Goal: Task Accomplishment & Management: Manage account settings

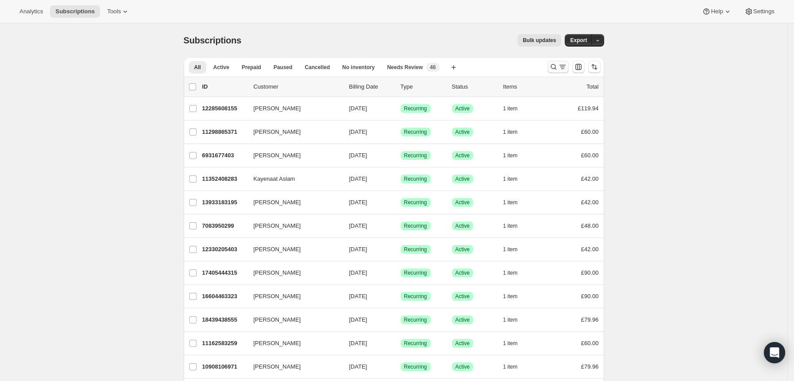
click at [555, 65] on icon "Search and filter results" at bounding box center [553, 66] width 9 height 9
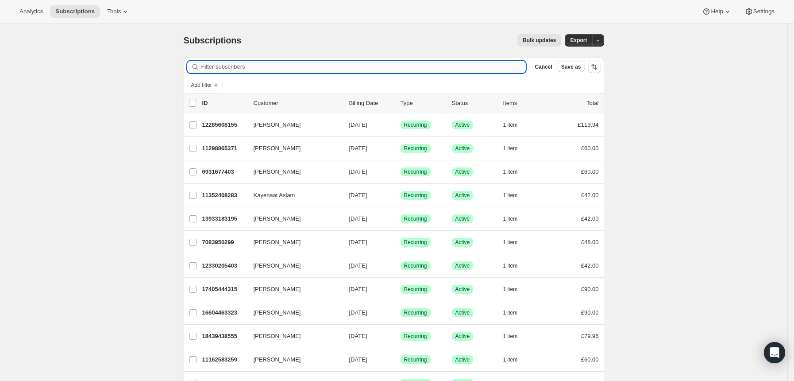
click at [500, 61] on input "Filter subscribers" at bounding box center [363, 67] width 325 height 12
paste input "tubster83@hotmail.com"
type input "tubster83@hotmail.com"
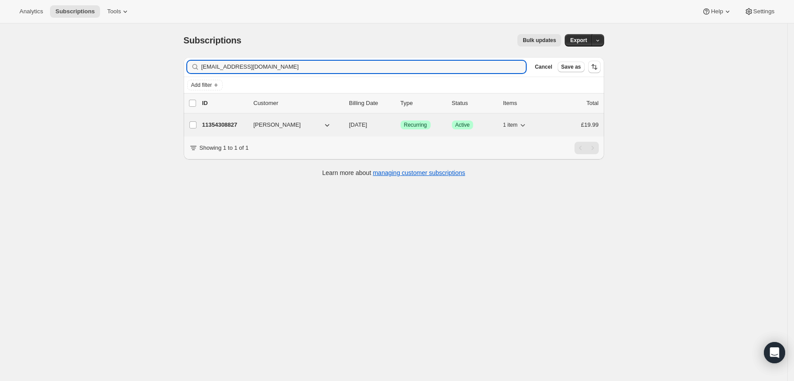
click at [443, 120] on div "11354308827 Nicholas Taylor 09/01/2025 Success Recurring Success Active 1 item …" at bounding box center [400, 125] width 397 height 12
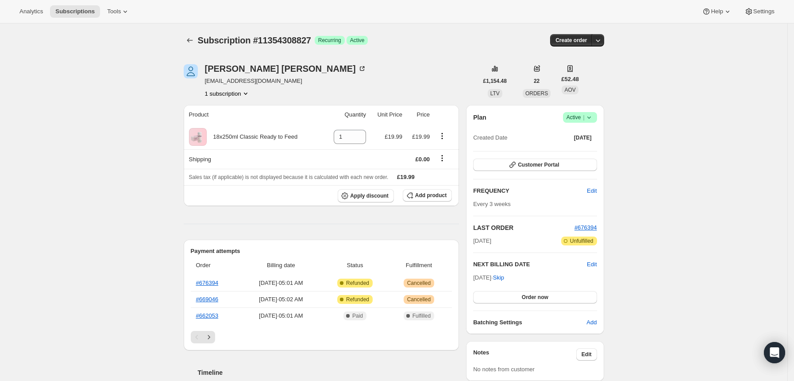
click at [593, 118] on icon at bounding box center [589, 117] width 9 height 9
click at [570, 154] on button "Cancel subscription" at bounding box center [583, 149] width 55 height 14
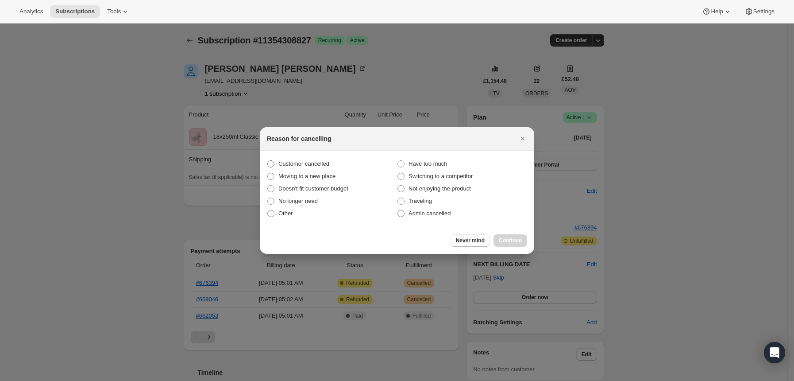
click at [331, 165] on label "Customer cancelled" at bounding box center [332, 164] width 130 height 12
click at [268, 161] on input "Customer cancelled" at bounding box center [267, 160] width 0 height 0
radio input "true"
click at [428, 211] on span "Admin cancelled" at bounding box center [429, 213] width 42 height 7
click at [398, 210] on input "Admin cancelled" at bounding box center [397, 210] width 0 height 0
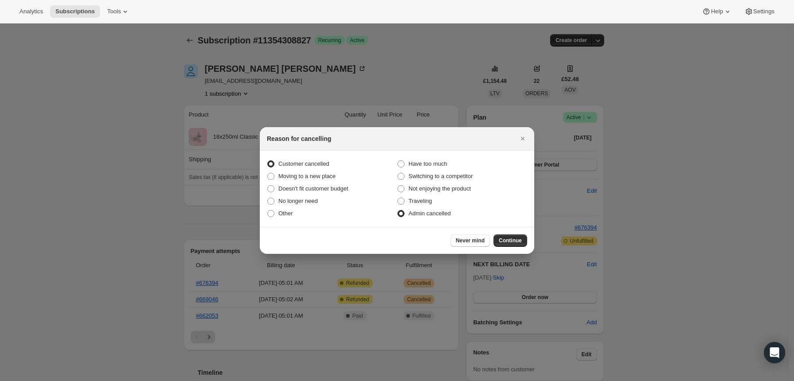
radio input "true"
radio input "false"
click at [513, 243] on span "Continue" at bounding box center [510, 240] width 23 height 7
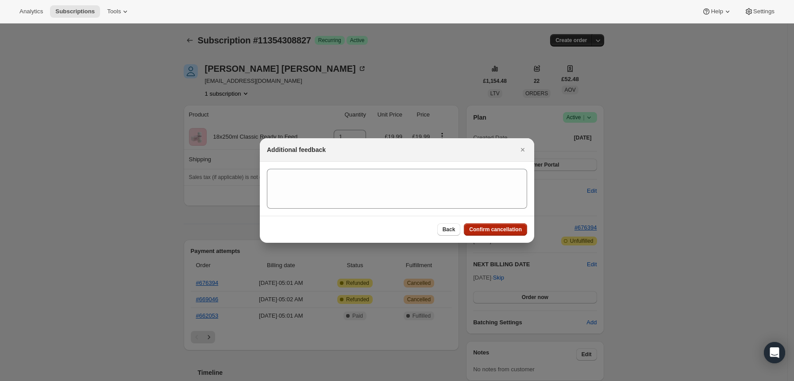
click at [505, 229] on span "Confirm cancellation" at bounding box center [495, 229] width 53 height 7
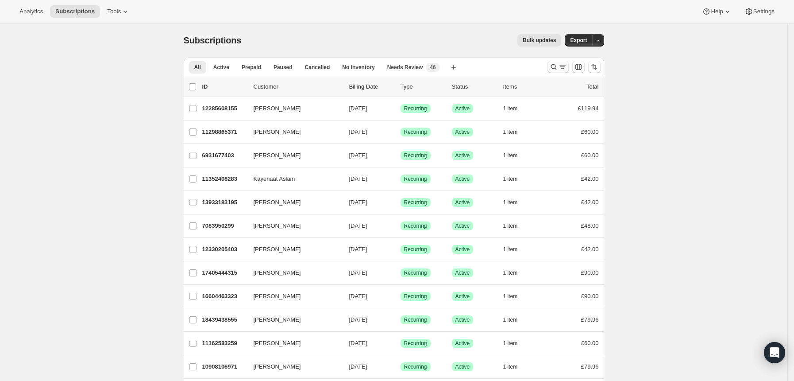
click at [554, 67] on icon "Search and filter results" at bounding box center [554, 67] width 6 height 6
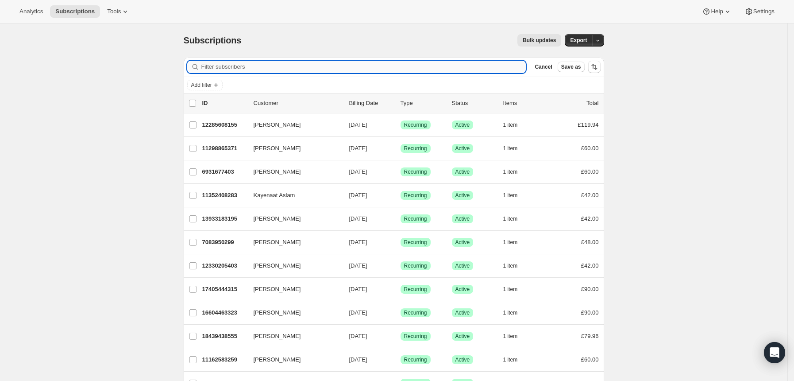
click at [403, 70] on input "Filter subscribers" at bounding box center [363, 67] width 325 height 12
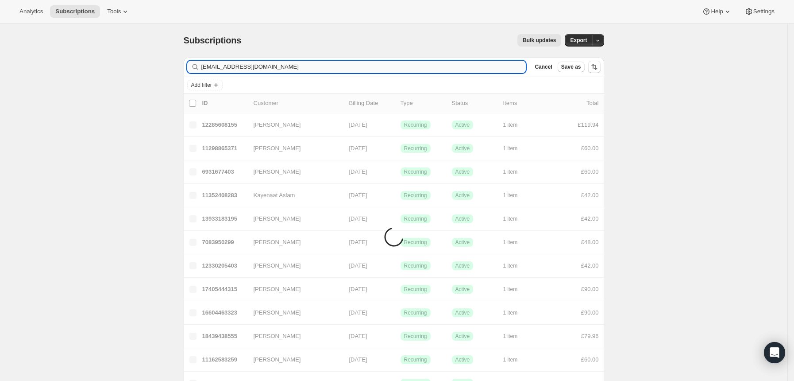
type input "[EMAIL_ADDRESS][DOMAIN_NAME]"
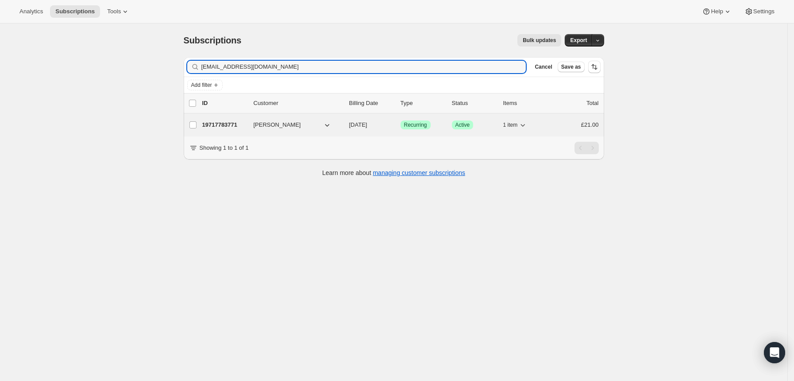
click at [442, 120] on div "19717783771 [PERSON_NAME] [DATE] Success Recurring Success Active 1 item £21.00" at bounding box center [400, 125] width 397 height 12
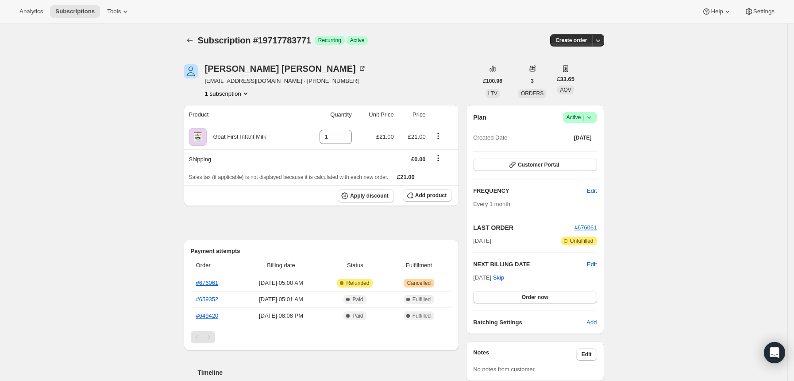
click at [593, 119] on icon at bounding box center [589, 117] width 9 height 9
click at [575, 151] on span "Cancel subscription" at bounding box center [583, 149] width 50 height 7
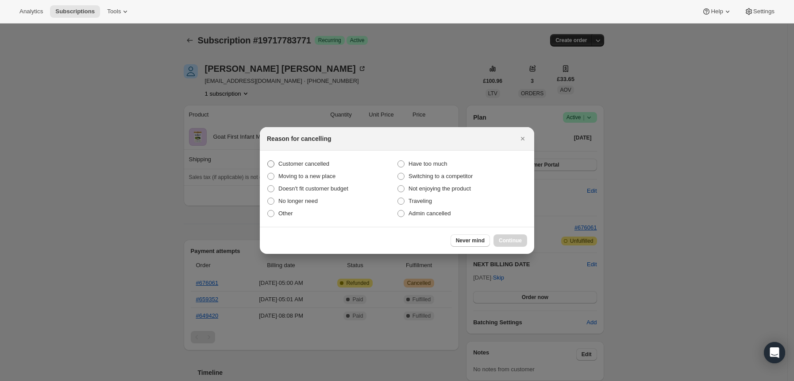
click at [329, 165] on label "Customer cancelled" at bounding box center [332, 164] width 130 height 12
click at [268, 161] on input "Customer cancelled" at bounding box center [267, 160] width 0 height 0
radio input "true"
click at [503, 239] on span "Continue" at bounding box center [510, 240] width 23 height 7
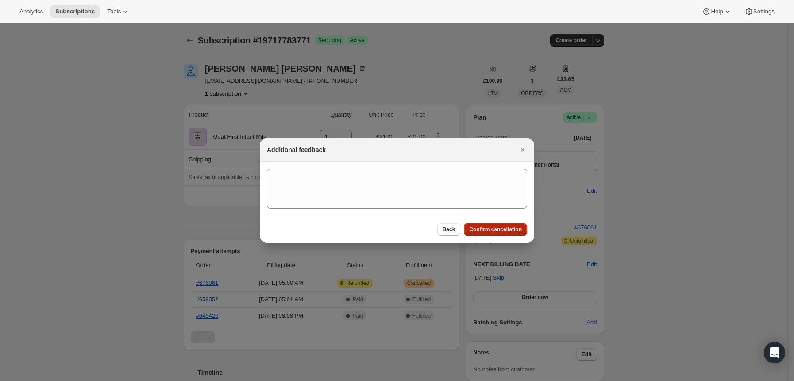
click at [493, 226] on button "Confirm cancellation" at bounding box center [495, 229] width 63 height 12
